Goal: Transaction & Acquisition: Purchase product/service

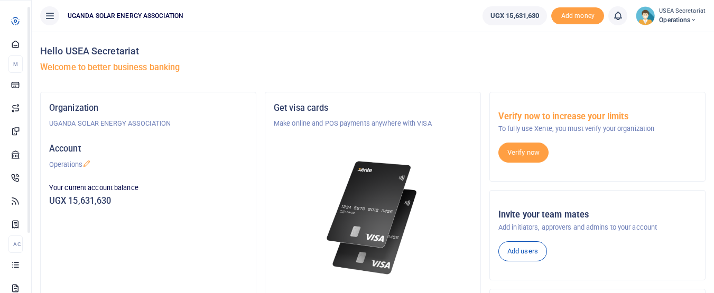
drag, startPoint x: 134, startPoint y: 143, endPoint x: 142, endPoint y: 205, distance: 62.3
click at [142, 205] on body "Start Dashboard M ake Payments Cards Xente Transfers Mobile Money Banks Airtime…" at bounding box center [357, 259] width 714 height 518
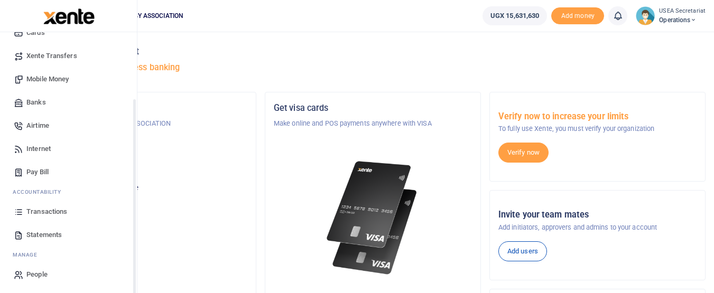
scroll to position [74, 0]
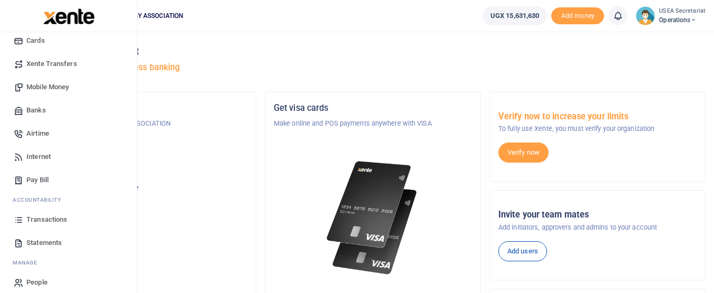
click at [41, 221] on span "Transactions" at bounding box center [46, 220] width 41 height 11
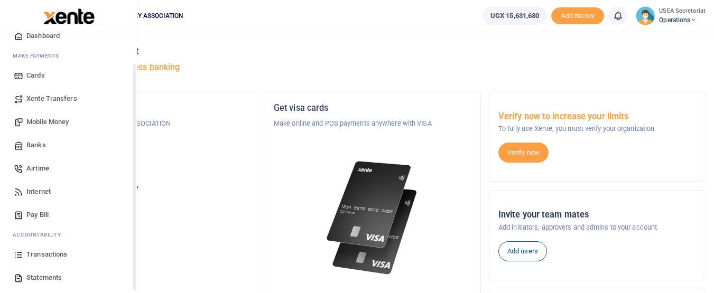
scroll to position [49, 0]
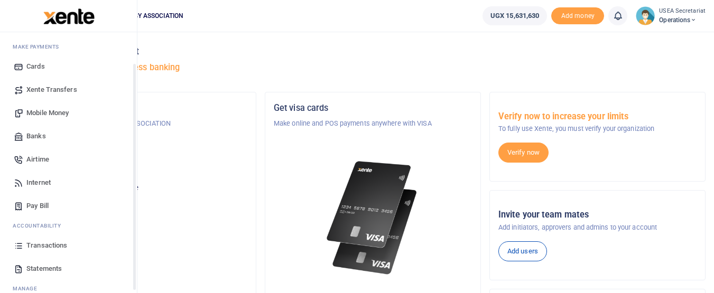
drag, startPoint x: 135, startPoint y: 207, endPoint x: 134, endPoint y: 245, distance: 38.1
click at [134, 245] on div "Start Dashboard M ake Payments Cards Xente Transfers Mobile Money Banks Airtime…" at bounding box center [68, 178] width 137 height 293
click at [57, 240] on link "Transactions" at bounding box center [68, 245] width 120 height 23
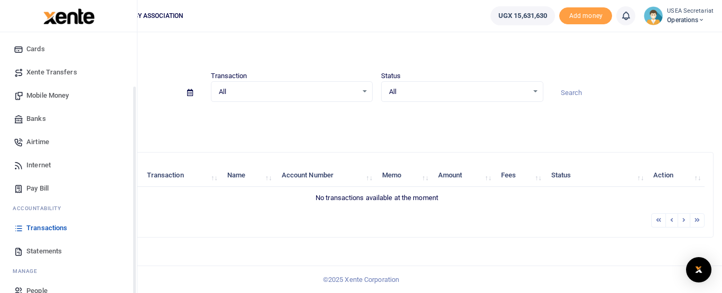
scroll to position [69, 0]
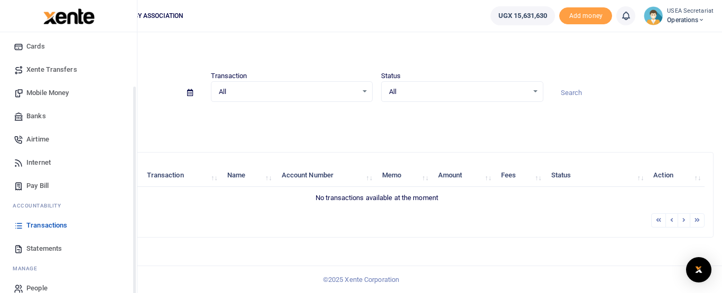
drag, startPoint x: 134, startPoint y: 173, endPoint x: 131, endPoint y: 226, distance: 53.5
click at [131, 226] on div "Start Dashboard M ake Payments Cards Xente Transfers Mobile Money Banks Airtime…" at bounding box center [68, 178] width 137 height 293
click at [56, 247] on span "Statements" at bounding box center [43, 249] width 35 height 11
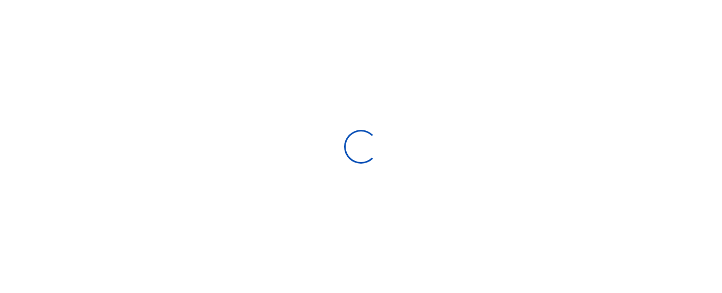
select select "ALL"
type input "09/09/2025 - 10/08/2025"
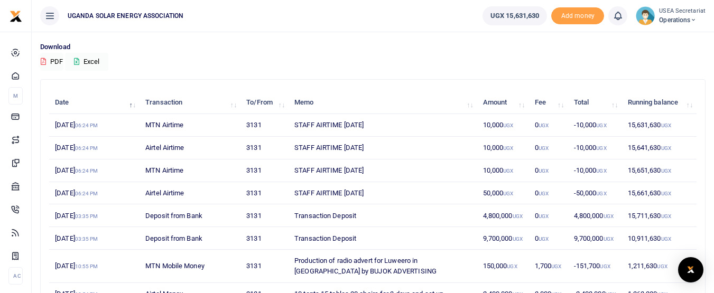
scroll to position [71, 0]
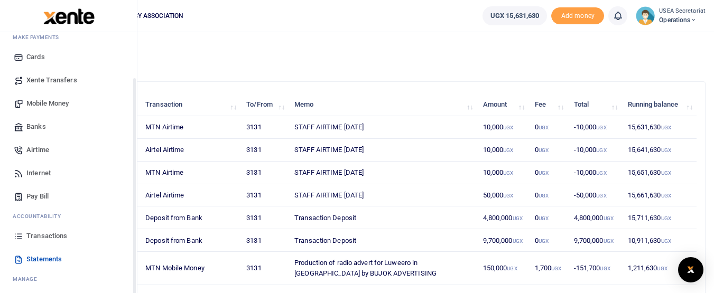
drag, startPoint x: 134, startPoint y: 166, endPoint x: 134, endPoint y: 213, distance: 47.6
click at [134, 213] on div "Start Dashboard M ake Payments Cards Xente Transfers Mobile Money Banks Airtime…" at bounding box center [68, 178] width 137 height 293
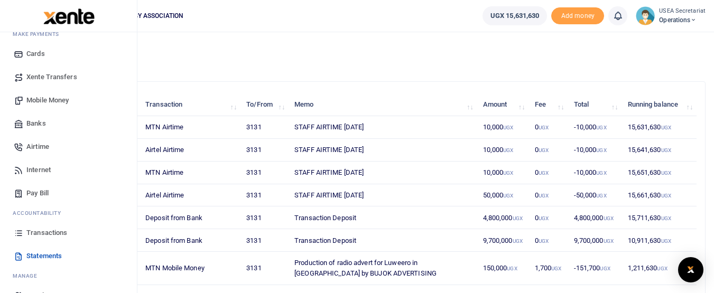
click at [33, 232] on span "Transactions" at bounding box center [46, 233] width 41 height 11
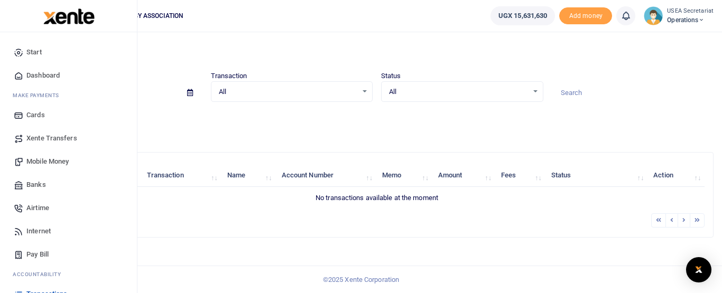
click at [43, 73] on span "Dashboard" at bounding box center [42, 75] width 33 height 11
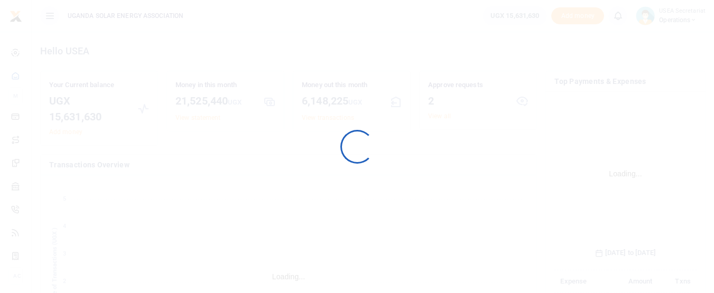
scroll to position [157, 134]
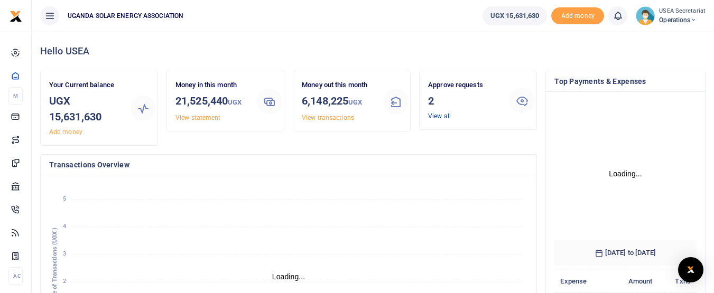
click at [438, 115] on link "View all" at bounding box center [439, 116] width 23 height 7
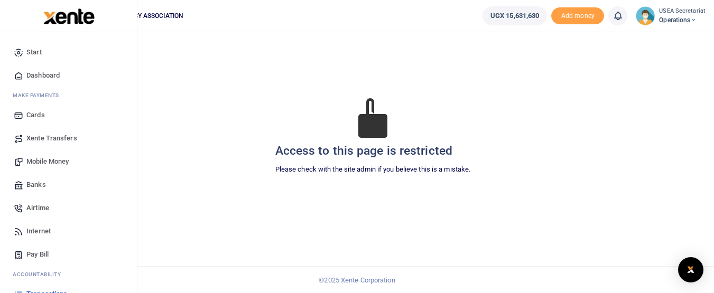
click at [63, 137] on span "Xente Transfers" at bounding box center [51, 138] width 51 height 11
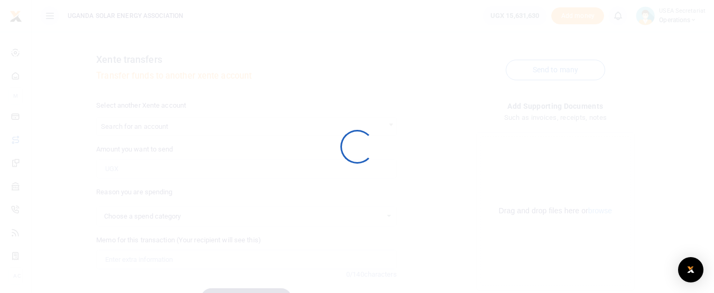
select select
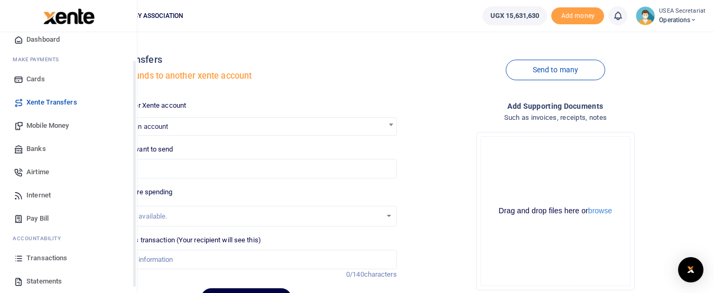
scroll to position [48, 0]
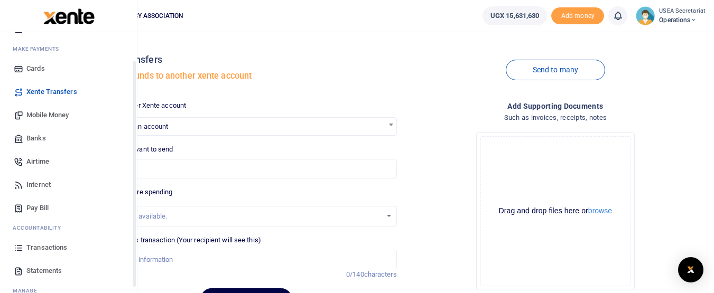
drag, startPoint x: 134, startPoint y: 156, endPoint x: 136, endPoint y: 193, distance: 37.1
click at [136, 193] on div "Start Dashboard M ake Payments Cards Xente Transfers Mobile Money Banks Airtime…" at bounding box center [68, 178] width 137 height 293
click at [40, 248] on span "Transactions" at bounding box center [46, 246] width 41 height 11
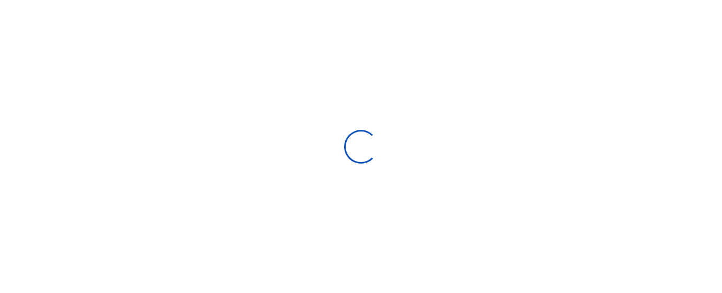
select select
type input "[DATE] - [DATE]"
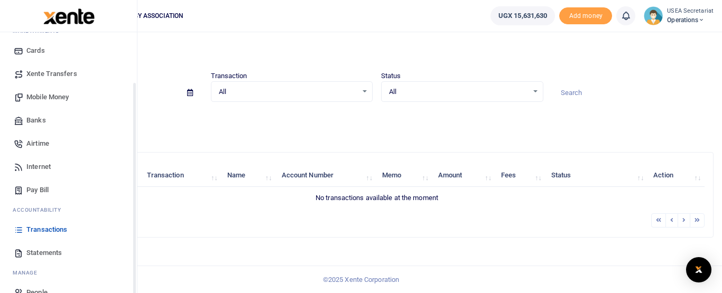
drag, startPoint x: 134, startPoint y: 187, endPoint x: 133, endPoint y: 237, distance: 50.7
click at [133, 237] on div "Start Dashboard M ake Payments Cards Xente Transfers Mobile Money Banks Airtime…" at bounding box center [68, 178] width 137 height 293
click at [44, 251] on span "Statements" at bounding box center [43, 252] width 35 height 11
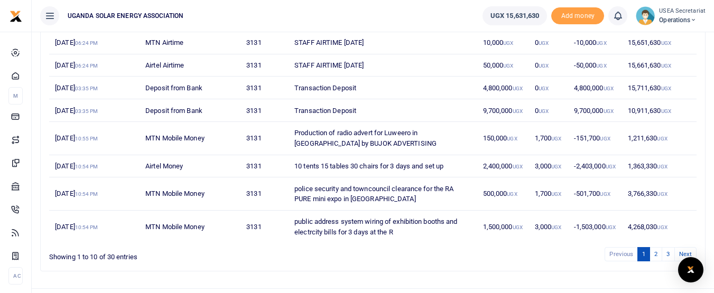
scroll to position [201, 0]
click at [714, 162] on html "Start Dashboard M ake Payments Cards Xente Transfers Mobile Money Banks Airtime" at bounding box center [357, 57] width 714 height 517
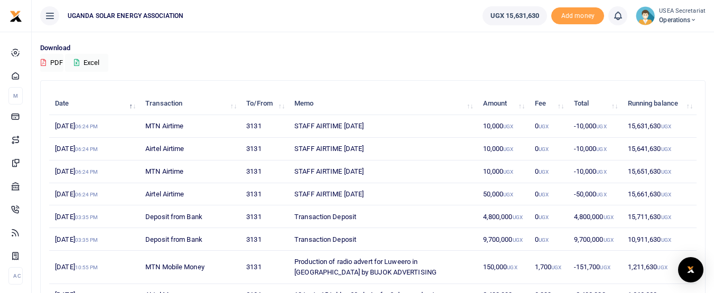
scroll to position [74, 0]
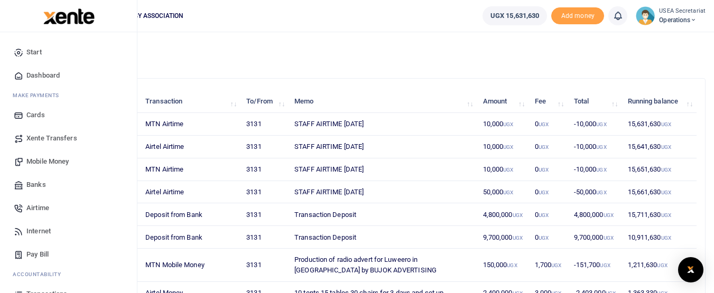
click at [55, 161] on span "Mobile Money" at bounding box center [47, 161] width 42 height 11
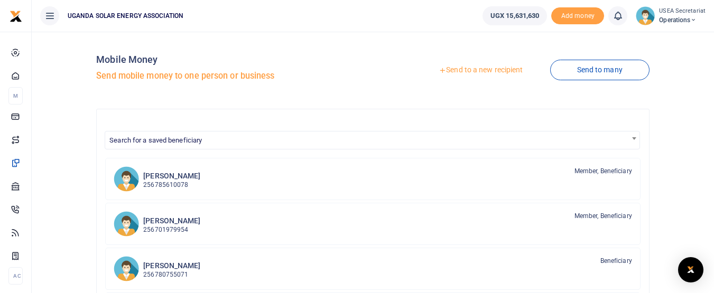
click at [453, 73] on link "Send to a new recipient" at bounding box center [481, 70] width 138 height 19
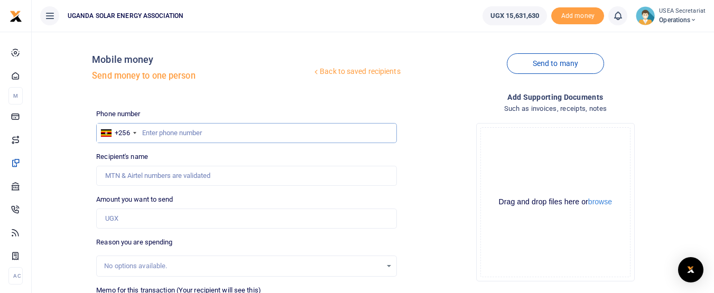
click at [194, 129] on input "text" at bounding box center [246, 133] width 300 height 20
type input "785610078"
type input "[PERSON_NAME]"
type input "785610078"
click at [172, 218] on input "Amount you want to send" at bounding box center [246, 219] width 300 height 20
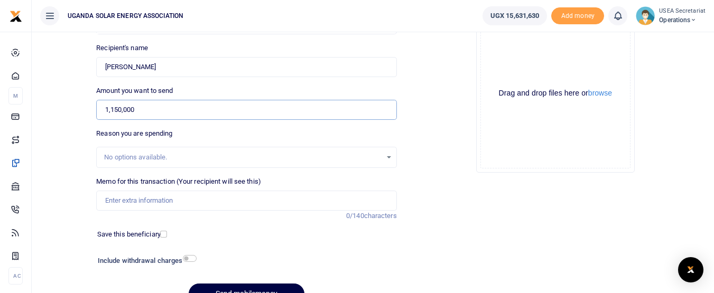
scroll to position [111, 0]
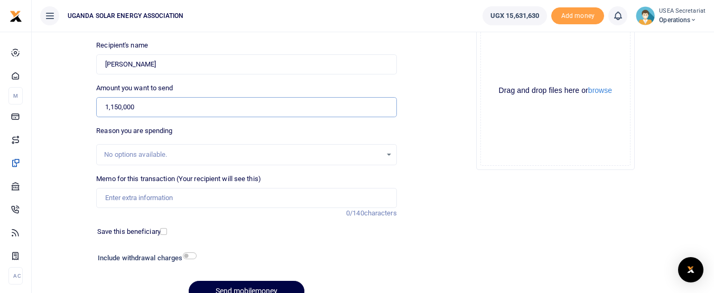
type input "1,150,000"
click at [239, 201] on input "Memo for this transaction (Your recipient will see this)" at bounding box center [246, 198] width 300 height 20
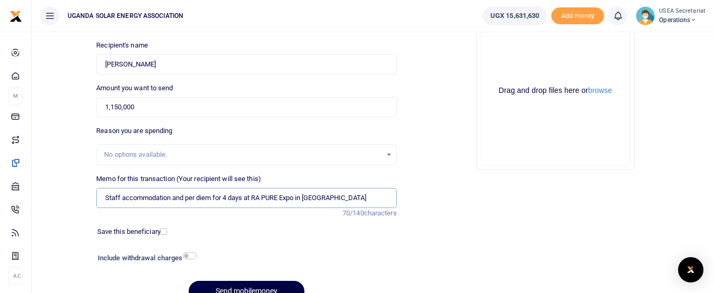
drag, startPoint x: 335, startPoint y: 199, endPoint x: 103, endPoint y: 204, distance: 232.6
click at [103, 204] on input "Staff accommodation and per diem for 4 days at RA PURE Expo in Luweero" at bounding box center [246, 198] width 300 height 20
type input "Staff accommodation and per diem for 4 days at RA PURE Expo in Luweero"
click at [213, 286] on button "Send mobilemoney" at bounding box center [247, 291] width 116 height 21
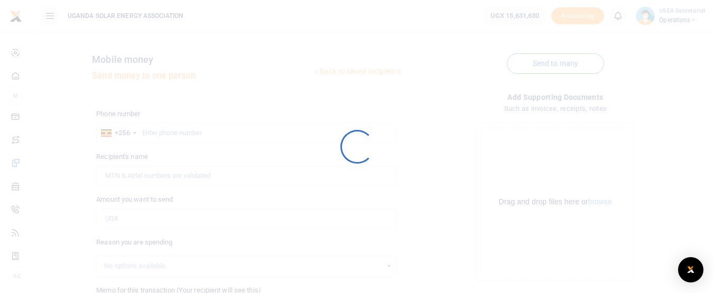
scroll to position [110, 0]
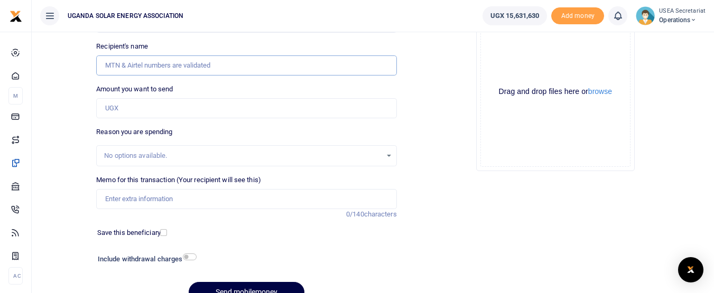
click at [217, 70] on input "Recipient's name" at bounding box center [246, 65] width 300 height 20
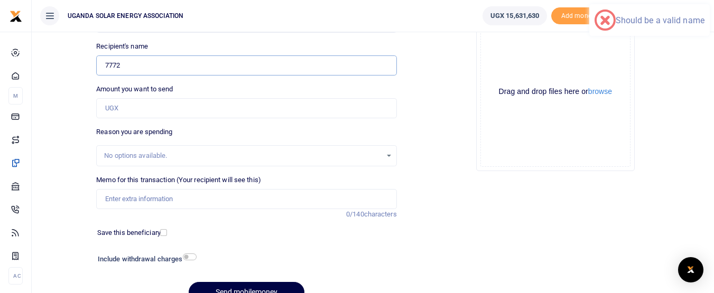
type input "77724"
drag, startPoint x: 136, startPoint y: 62, endPoint x: 69, endPoint y: 62, distance: 67.1
click at [69, 62] on div "Back to saved recipients Mobile money Send money to one person Send to many Pho…" at bounding box center [373, 120] width 674 height 381
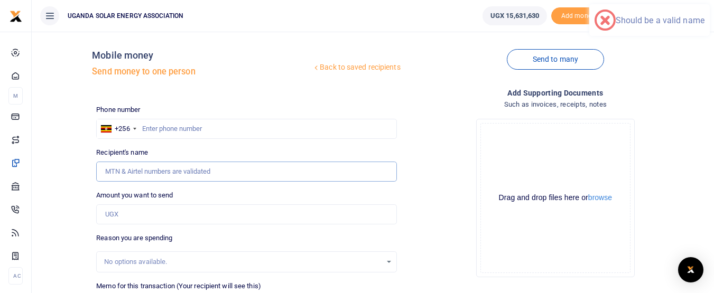
scroll to position [4, 0]
click at [201, 129] on input "text" at bounding box center [246, 129] width 300 height 20
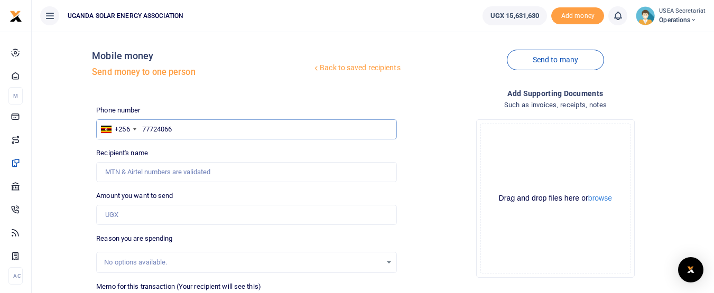
type input "777240661"
type input "Bakengana Paddy"
type input "777240661"
click at [148, 213] on input "Amount you want to send" at bounding box center [246, 215] width 300 height 20
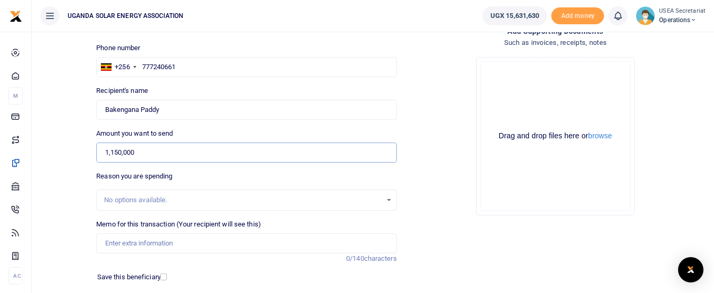
scroll to position [67, 0]
type input "1,150,000"
click at [206, 243] on input "Memo for this transaction (Your recipient will see this)" at bounding box center [246, 242] width 300 height 20
paste input "Staff accommodation and per diem for 4 days at RA PURE Expo in Luweero"
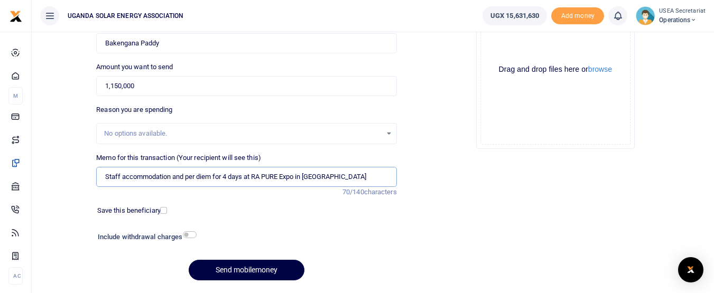
scroll to position [134, 0]
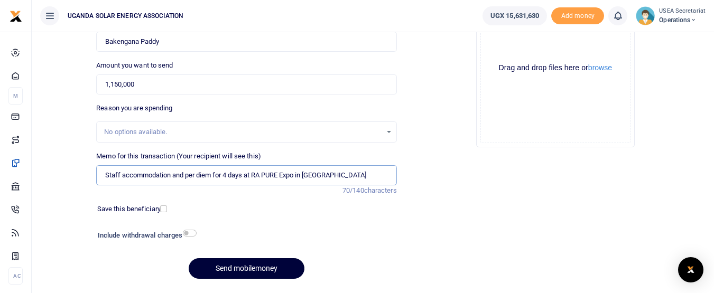
type input "Staff accommodation and per diem for 4 days at RA PURE Expo in Luweero"
click at [226, 273] on button "Send mobilemoney" at bounding box center [247, 268] width 116 height 21
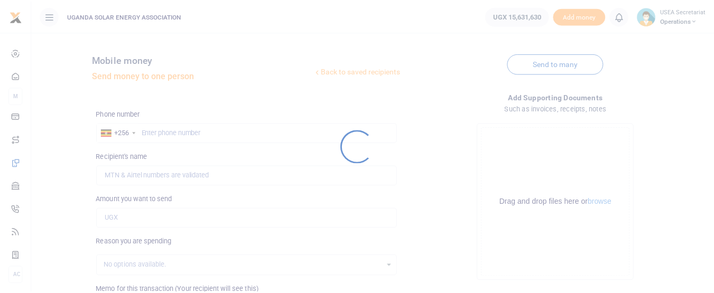
scroll to position [134, 0]
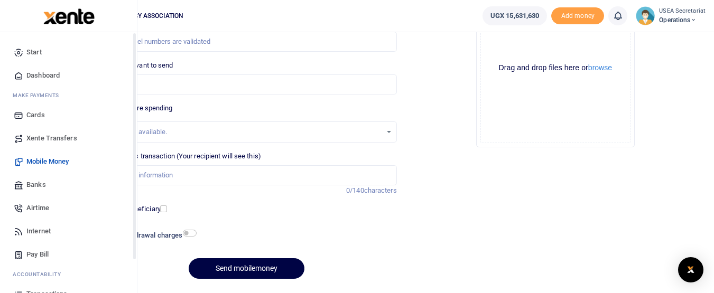
click at [135, 223] on div "Start Dashboard M ake Payments Cards Xente Transfers Mobile Money Banks Airtime…" at bounding box center [68, 178] width 137 height 293
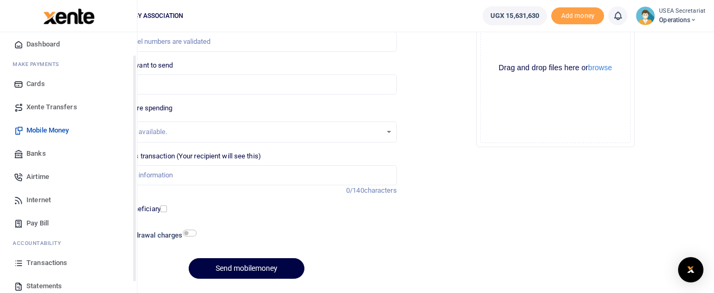
drag, startPoint x: 135, startPoint y: 248, endPoint x: 133, endPoint y: 273, distance: 24.9
click at [133, 273] on div "Start Dashboard M ake Payments Cards Xente Transfers Mobile Money Banks Airtime…" at bounding box center [68, 178] width 137 height 293
click at [45, 263] on span "Transactions" at bounding box center [46, 262] width 41 height 11
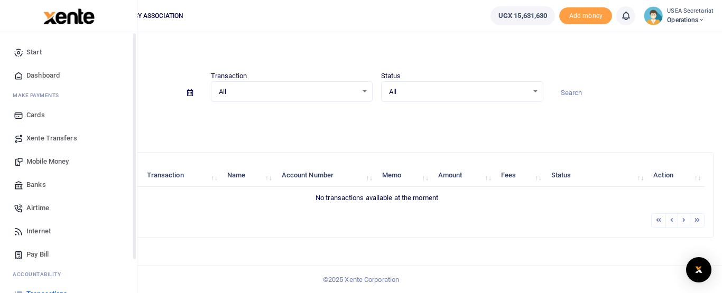
click at [136, 168] on div "Start Dashboard M ake Payments Cards Xente Transfers Mobile Money Banks Airtime…" at bounding box center [68, 178] width 137 height 293
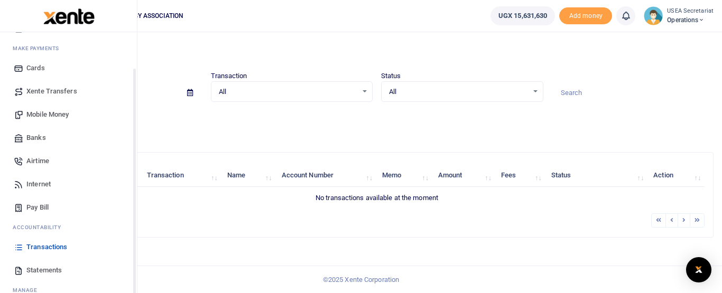
drag, startPoint x: 136, startPoint y: 168, endPoint x: 137, endPoint y: 214, distance: 46.0
click at [137, 214] on div "Start Dashboard M ake Payments Cards Xente Transfers Mobile Money Banks Airtime…" at bounding box center [68, 178] width 137 height 293
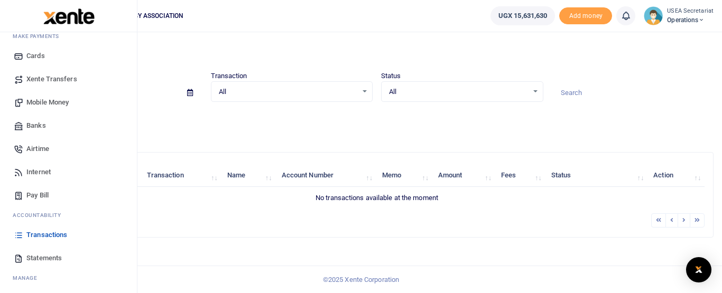
click at [41, 253] on span "Statements" at bounding box center [43, 258] width 35 height 11
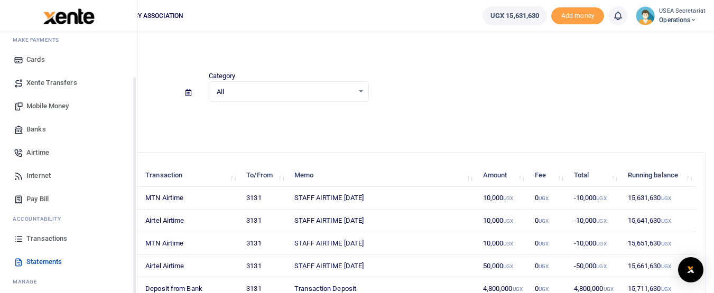
drag, startPoint x: 134, startPoint y: 178, endPoint x: 135, endPoint y: 248, distance: 70.3
click at [135, 248] on div "Start Dashboard M ake Payments Cards Xente Transfers Mobile Money Banks Airtime…" at bounding box center [68, 178] width 137 height 293
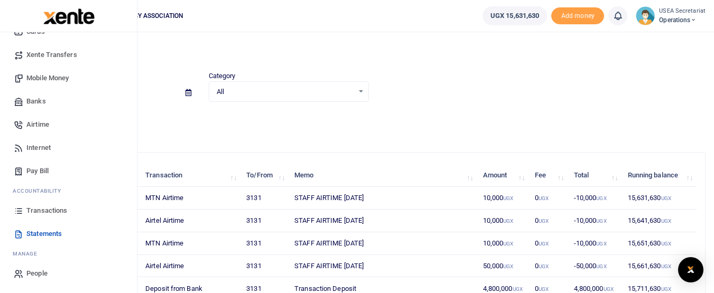
click at [50, 75] on span "Mobile Money" at bounding box center [47, 78] width 42 height 11
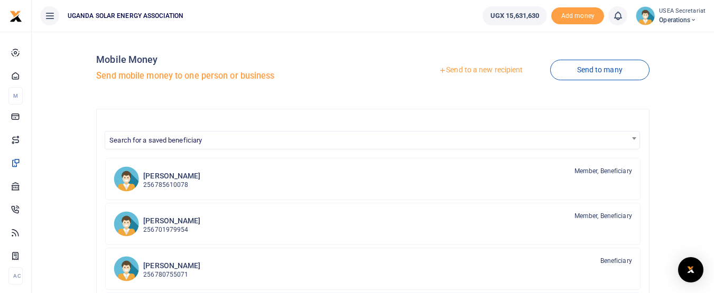
click at [446, 69] on link "Send to a new recipient" at bounding box center [481, 70] width 138 height 19
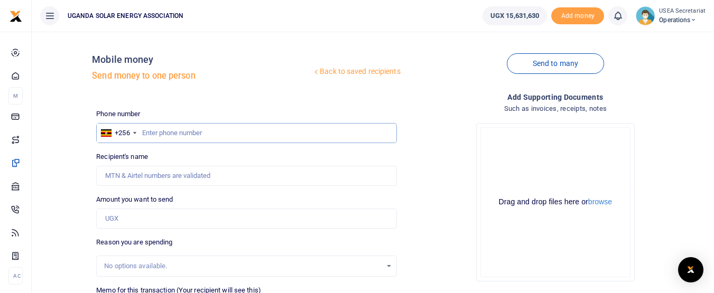
click at [317, 133] on input "text" at bounding box center [246, 133] width 300 height 20
type input "704172273"
type input "[PERSON_NAME]"
type input "704172273"
click at [282, 221] on input "Amount you want to send" at bounding box center [246, 219] width 300 height 20
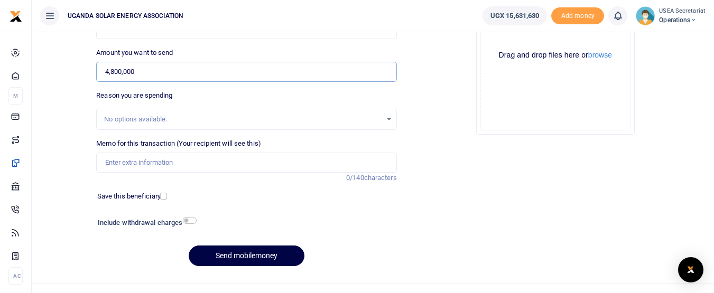
scroll to position [152, 0]
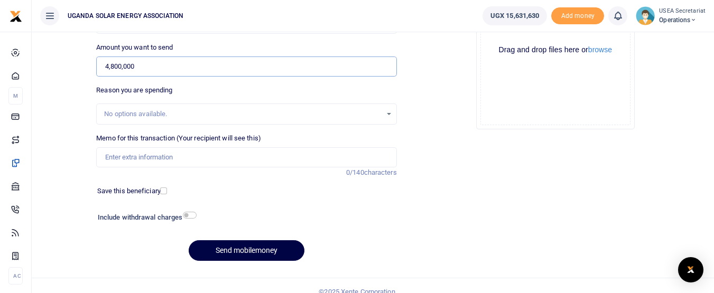
type input "4,800,000"
click at [276, 154] on input "Memo for this transaction (Your recipient will see this)" at bounding box center [246, 157] width 300 height 20
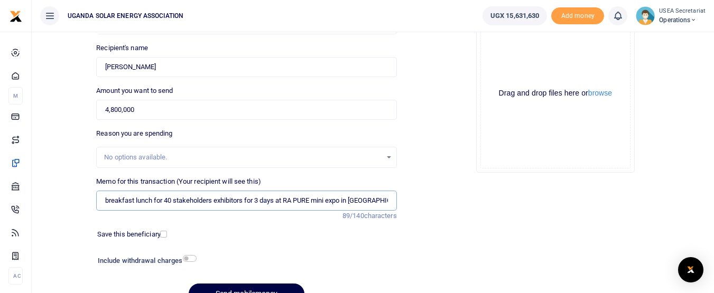
scroll to position [164, 0]
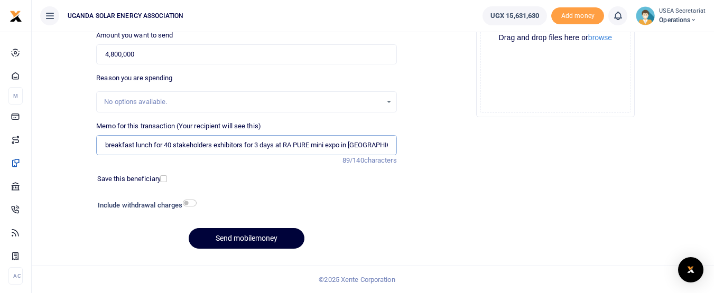
type input "breakfast lunch for 40 stakeholders exhibitors for 3 days at RA PURE mini expo …"
click at [288, 234] on button "Send mobilemoney" at bounding box center [247, 238] width 116 height 21
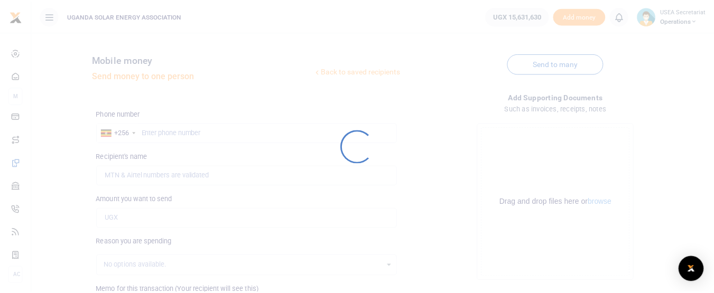
scroll to position [164, 0]
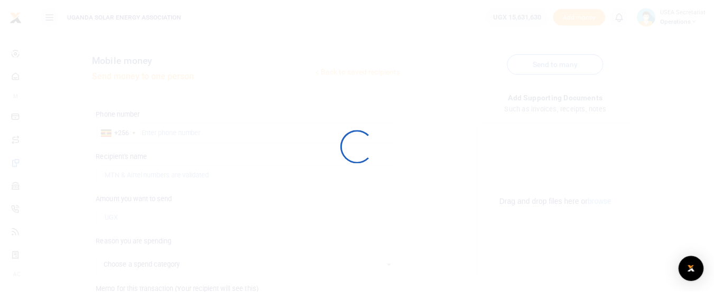
scroll to position [164, 0]
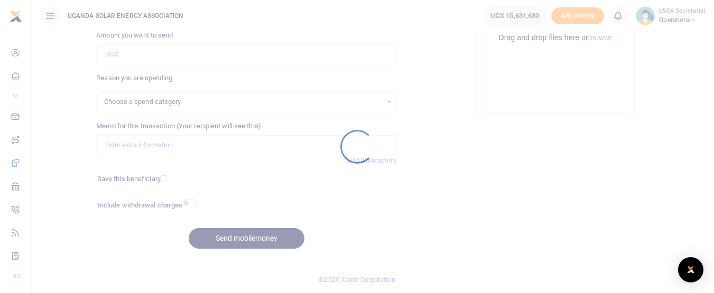
select select
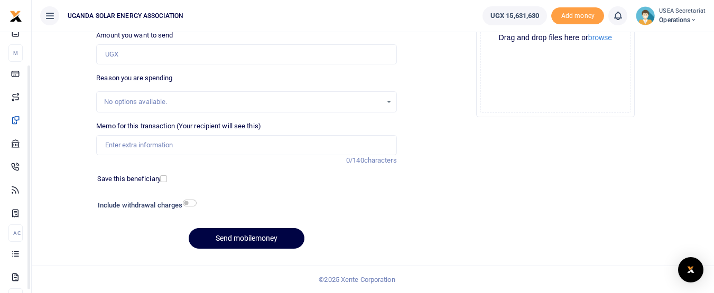
scroll to position [49, 0]
drag, startPoint x: 134, startPoint y: 163, endPoint x: 139, endPoint y: 200, distance: 37.9
click at [139, 200] on body "Start Dashboard M ake Payments Cards Xente Transfers Mobile Money Banks Airtime…" at bounding box center [357, 65] width 714 height 458
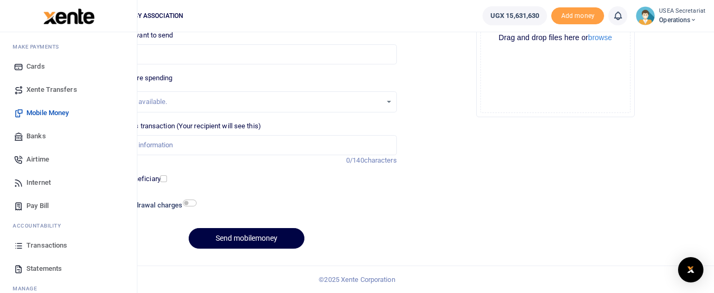
click at [48, 245] on span "Transactions" at bounding box center [46, 245] width 41 height 11
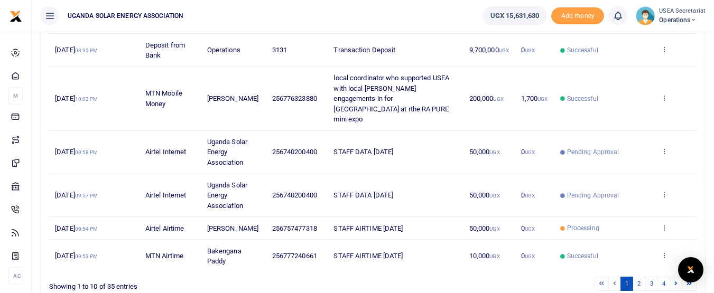
scroll to position [328, 0]
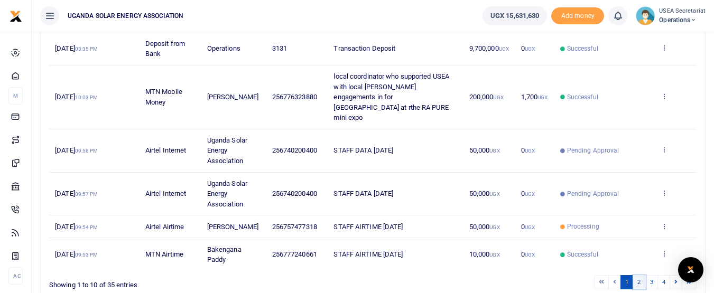
click at [639, 275] on link "2" at bounding box center [638, 282] width 13 height 14
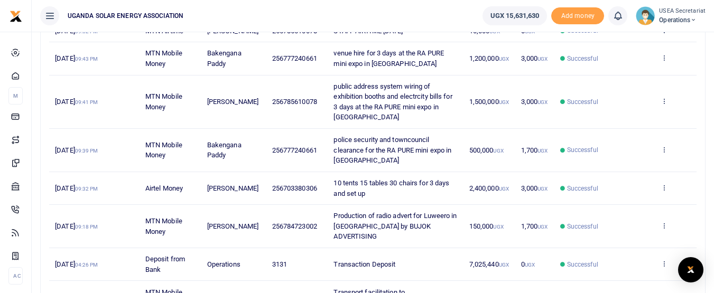
scroll to position [337, 0]
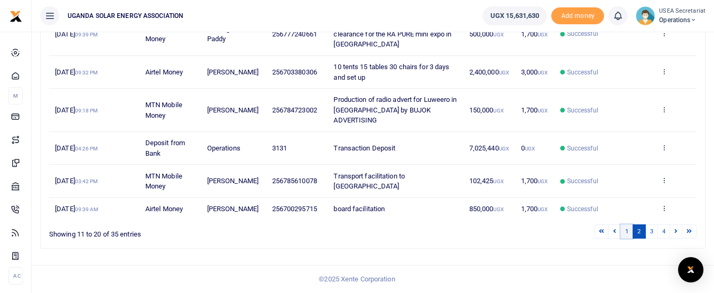
click at [623, 230] on link "1" at bounding box center [626, 232] width 13 height 14
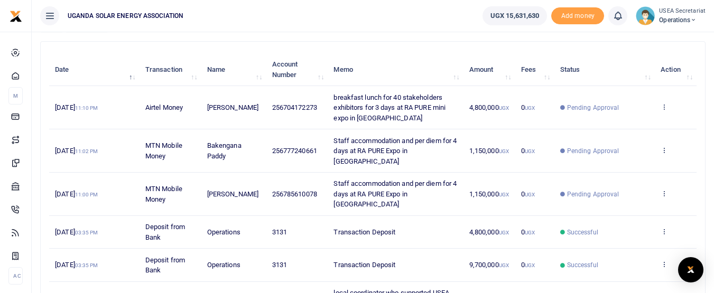
scroll to position [112, 0]
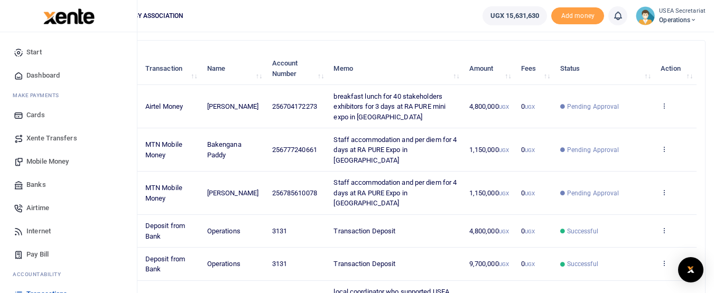
click at [44, 161] on span "Mobile Money" at bounding box center [47, 161] width 42 height 11
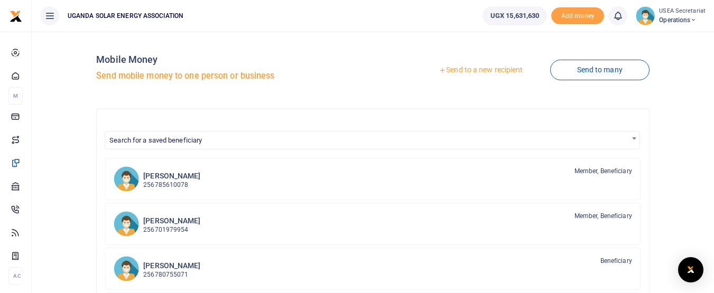
click at [481, 69] on link "Send to a new recipient" at bounding box center [481, 70] width 138 height 19
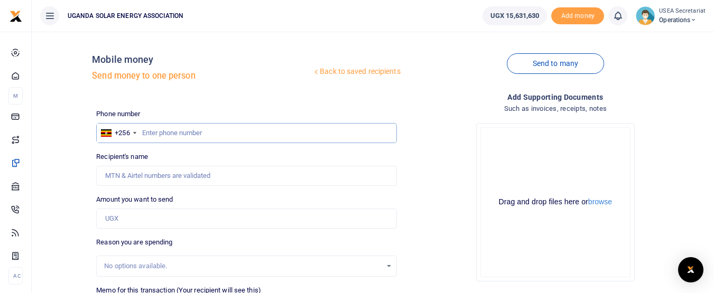
click at [258, 132] on input "text" at bounding box center [246, 133] width 300 height 20
type input "753784587"
type input "Hillary Aweko"
type input "753784587"
click at [185, 220] on input "Amount you want to send" at bounding box center [246, 219] width 300 height 20
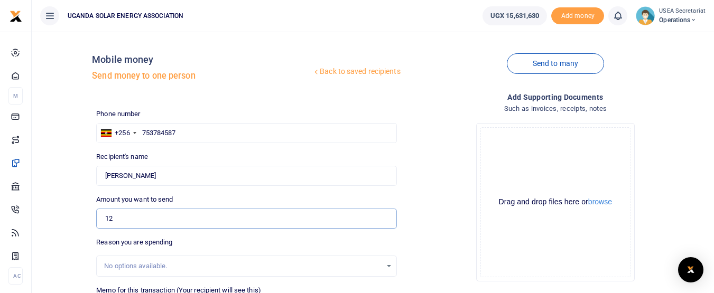
type input "125,540"
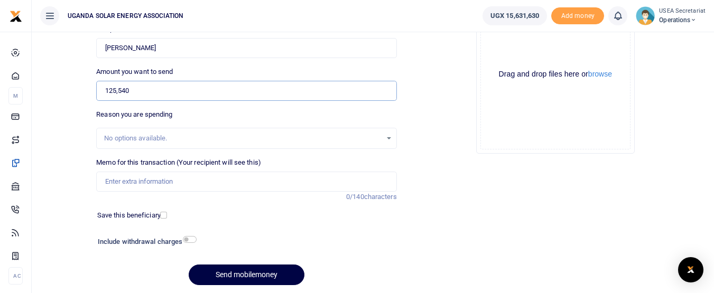
scroll to position [139, 0]
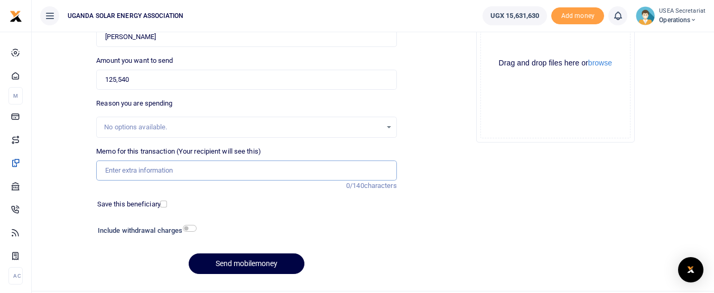
click at [161, 169] on input "Memo for this transaction (Your recipient will see this)" at bounding box center [246, 171] width 300 height 20
drag, startPoint x: 179, startPoint y: 169, endPoint x: 160, endPoint y: 169, distance: 19.0
click at [160, 169] on input "cleaning services march 2025" at bounding box center [246, 171] width 300 height 20
click at [157, 169] on input "cleaning services September 2025" at bounding box center [246, 171] width 300 height 20
type input "cleaning services for [DATE]"
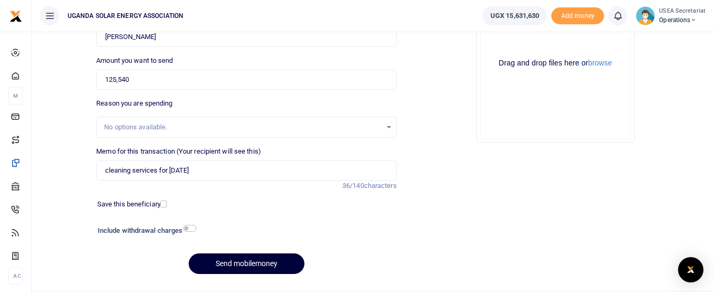
click at [209, 258] on button "Send mobilemoney" at bounding box center [247, 264] width 116 height 21
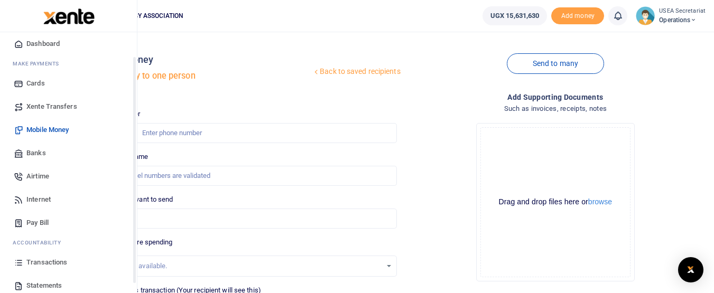
drag, startPoint x: 135, startPoint y: 172, endPoint x: 133, endPoint y: 210, distance: 38.6
click at [133, 210] on div "Start Dashboard M ake Payments Cards Xente Transfers Mobile Money Banks Airtime…" at bounding box center [68, 178] width 137 height 293
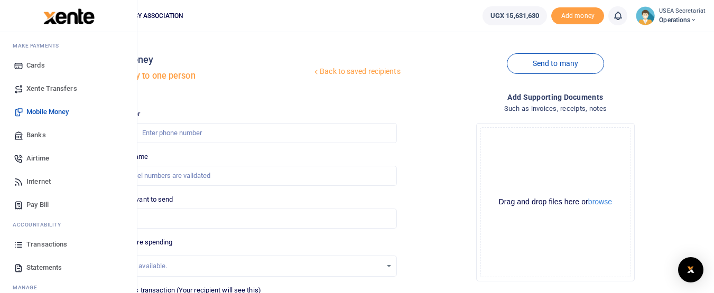
click at [44, 242] on span "Transactions" at bounding box center [46, 244] width 41 height 11
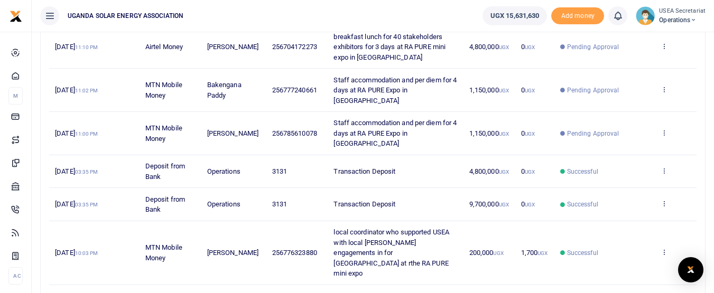
scroll to position [169, 0]
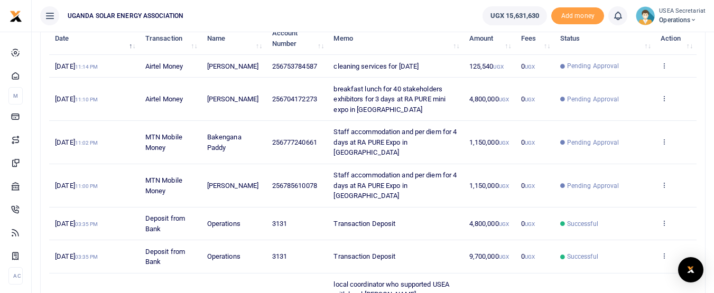
scroll to position [141, 0]
